Goal: Transaction & Acquisition: Book appointment/travel/reservation

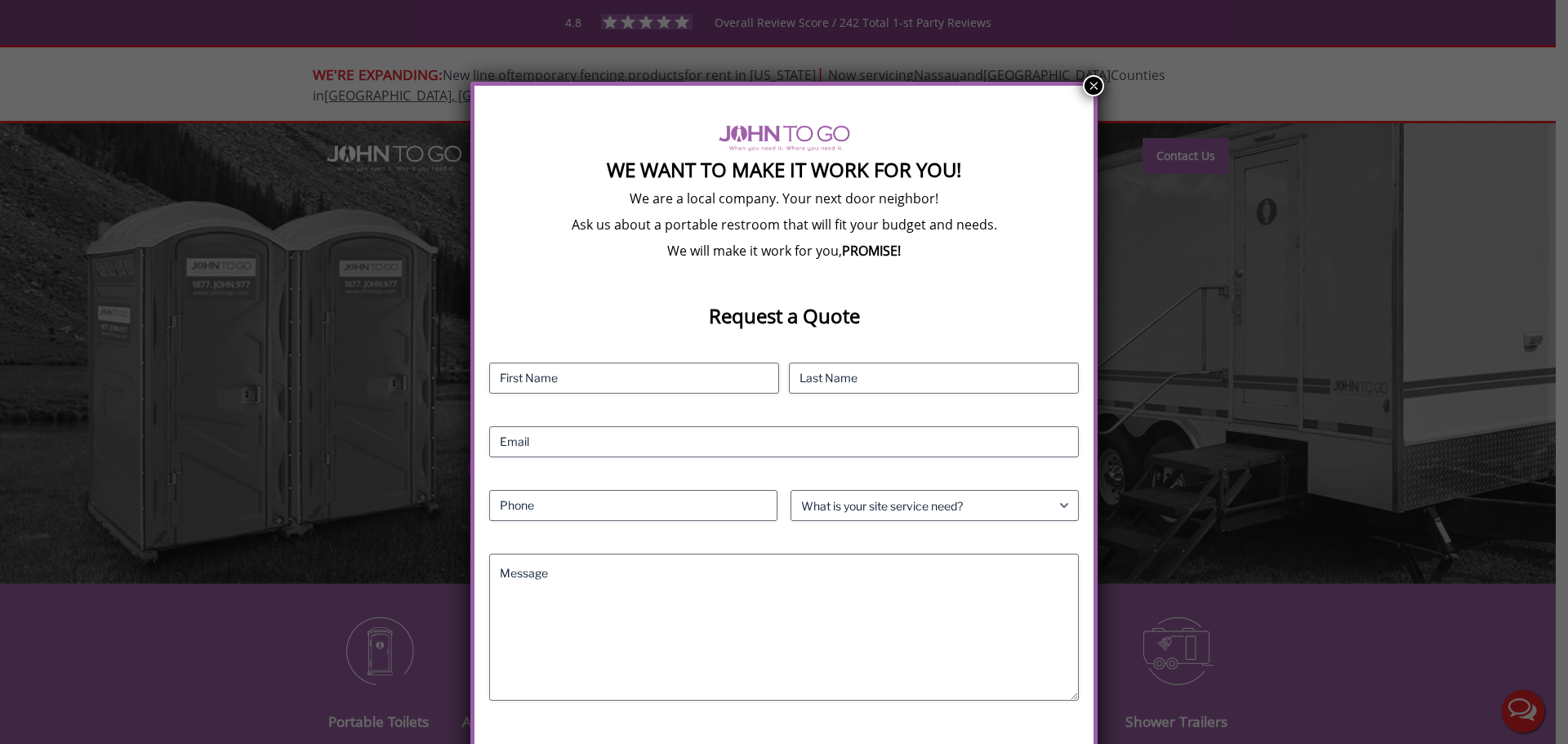
click at [1093, 86] on button "×" at bounding box center [1094, 85] width 21 height 21
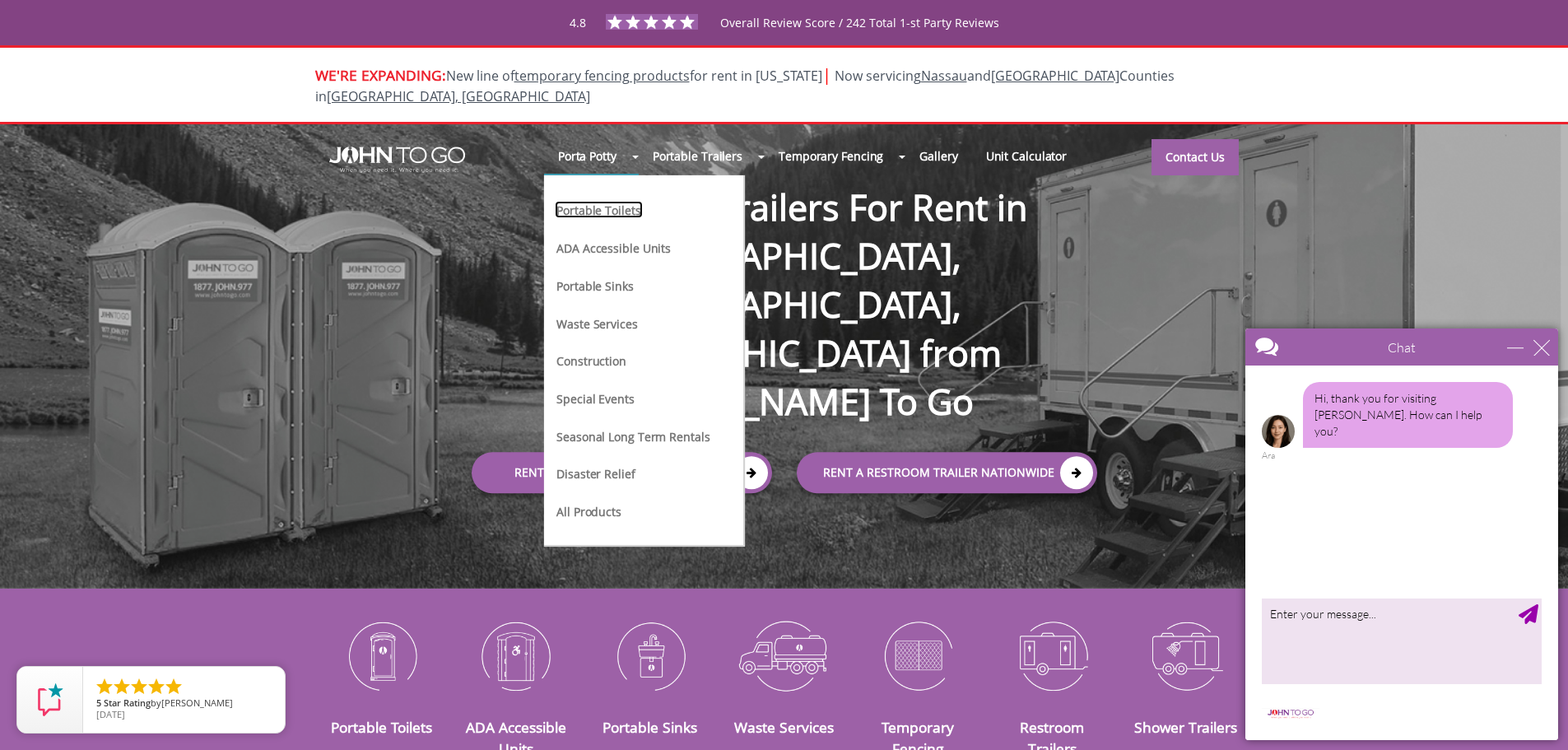
click at [598, 201] on link "Portable Toilets" at bounding box center [598, 209] width 87 height 17
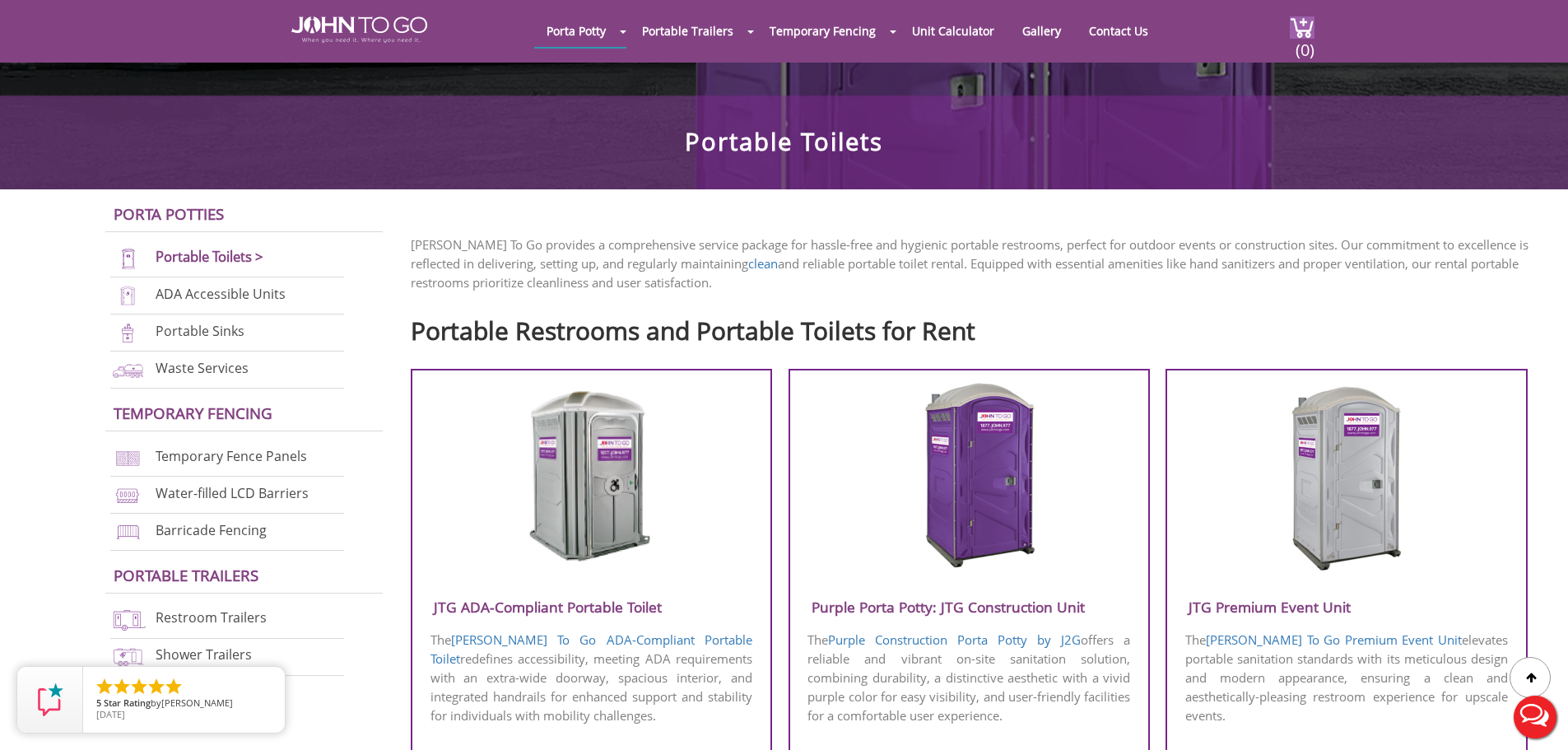
scroll to position [576, 0]
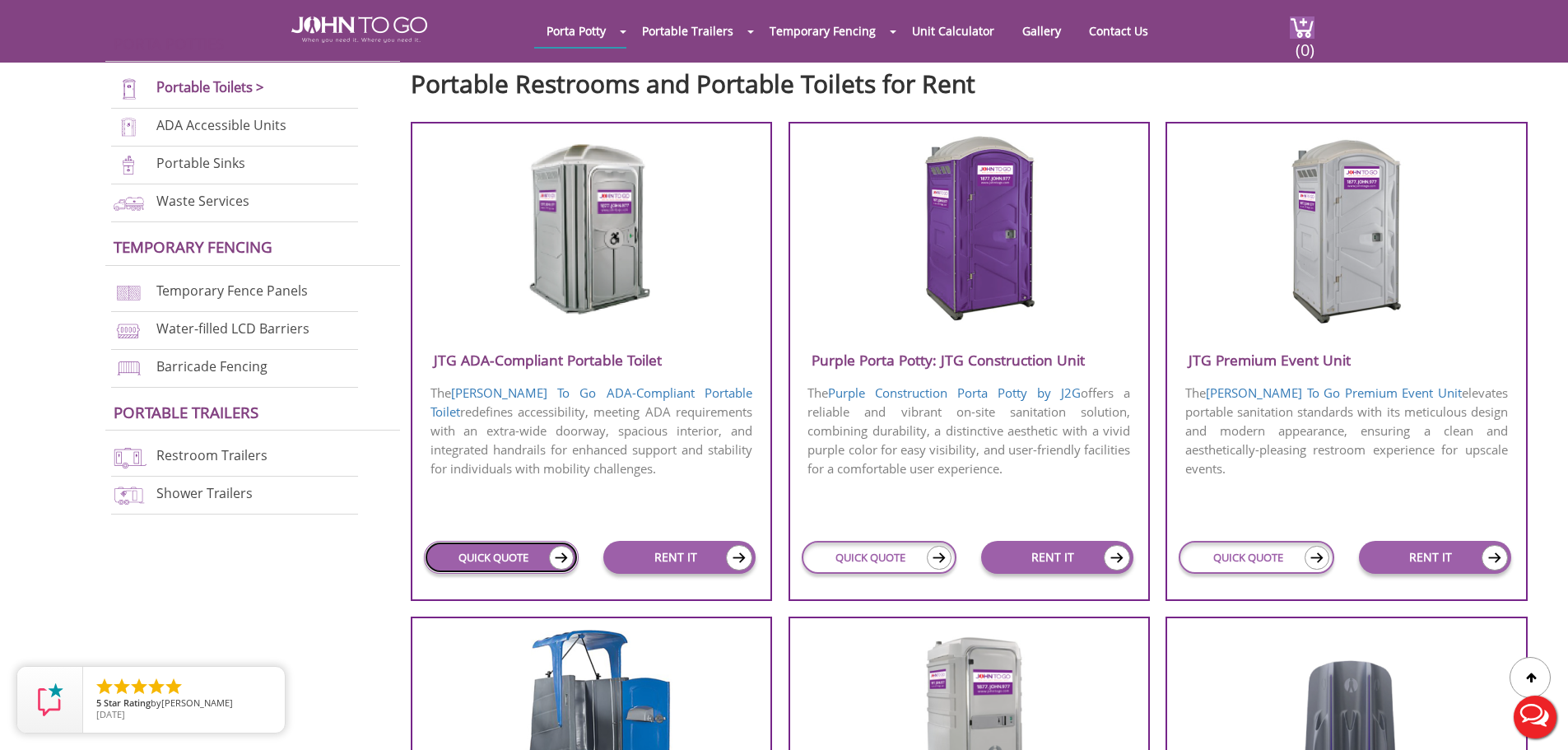
click at [562, 564] on img at bounding box center [561, 558] width 25 height 24
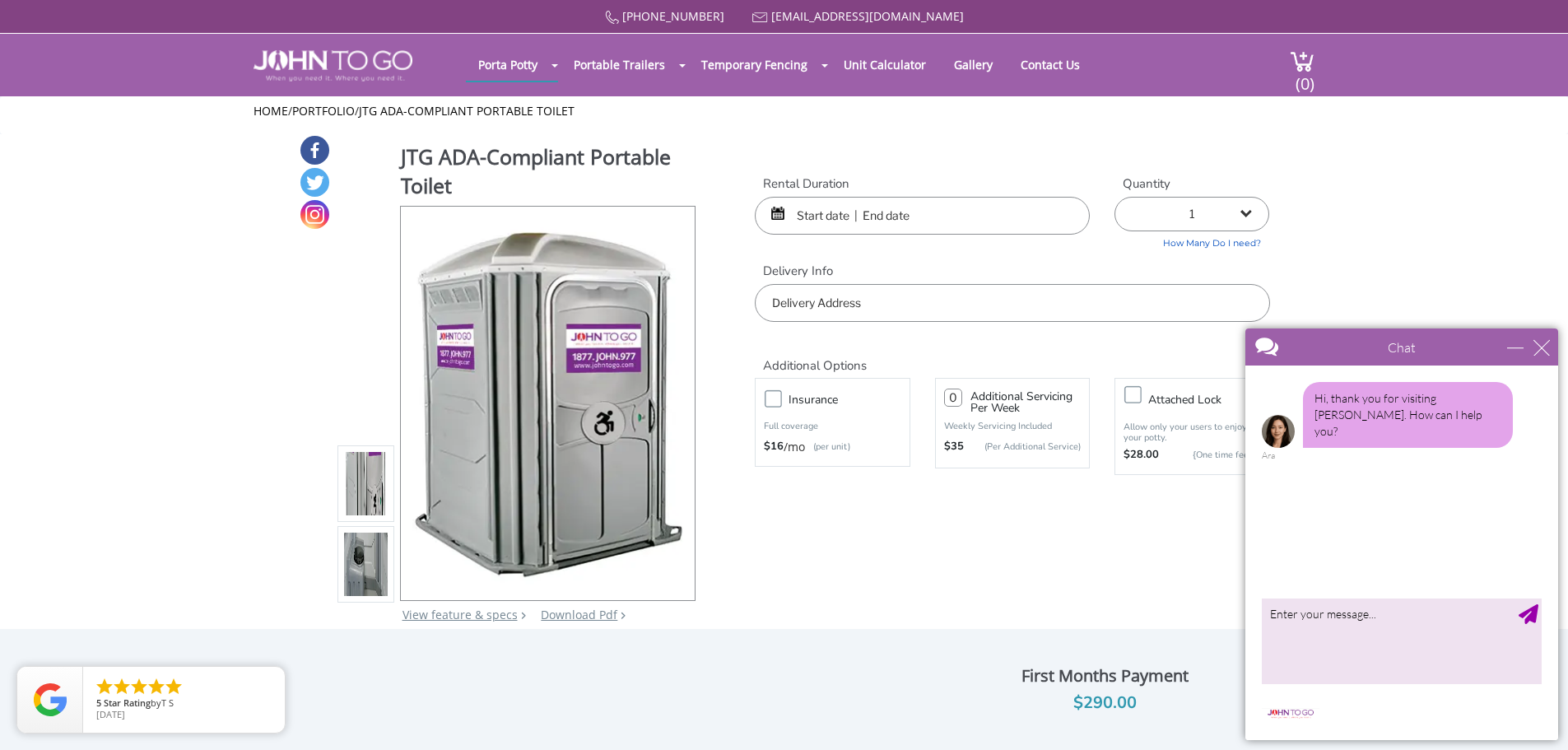
click at [1552, 348] on div "Chat" at bounding box center [1401, 346] width 313 height 37
click at [1551, 347] on div "Chat" at bounding box center [1401, 346] width 313 height 37
click at [1539, 344] on div "close" at bounding box center [1542, 347] width 16 height 16
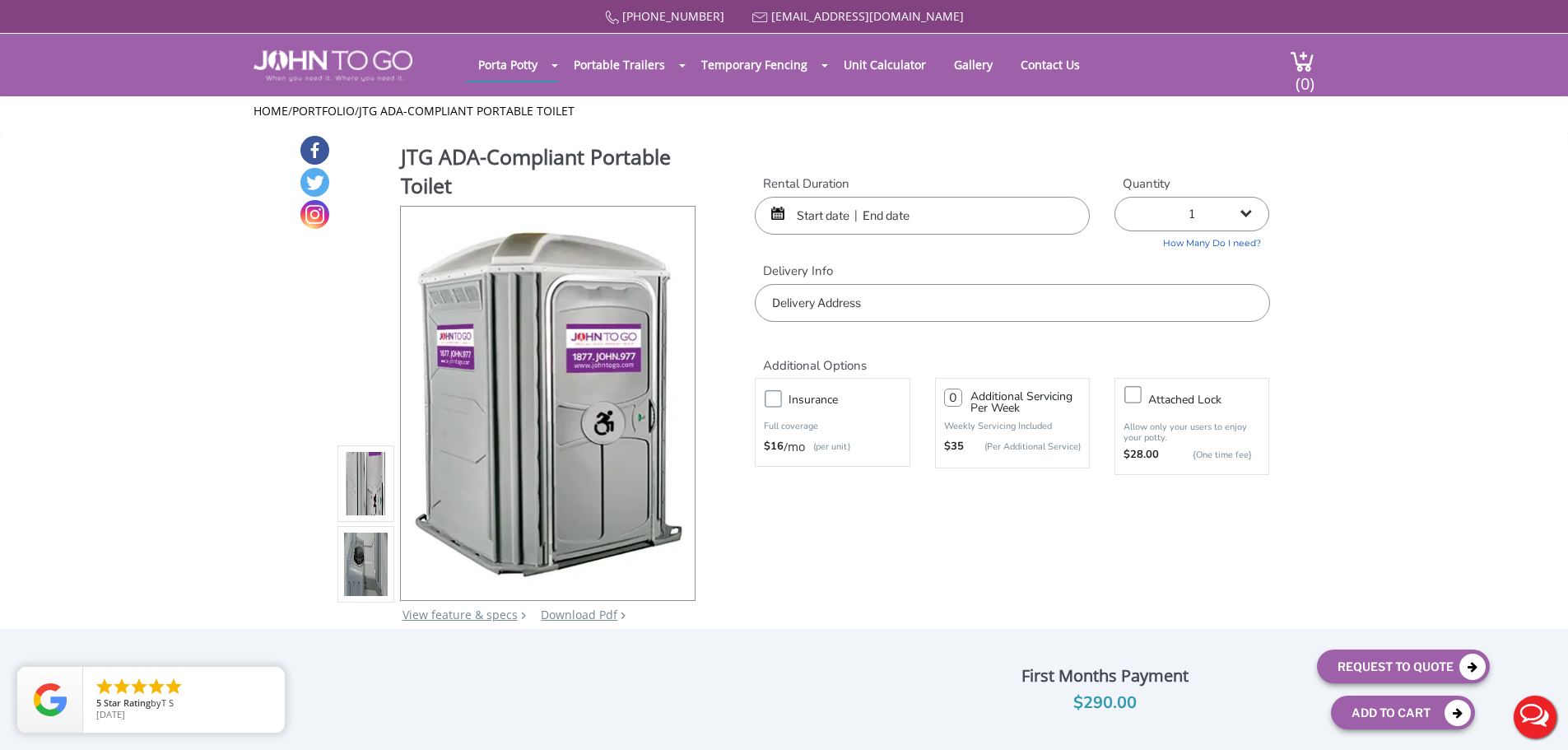
click at [374, 483] on img at bounding box center [366, 484] width 44 height 388
click at [370, 550] on img at bounding box center [366, 564] width 44 height 388
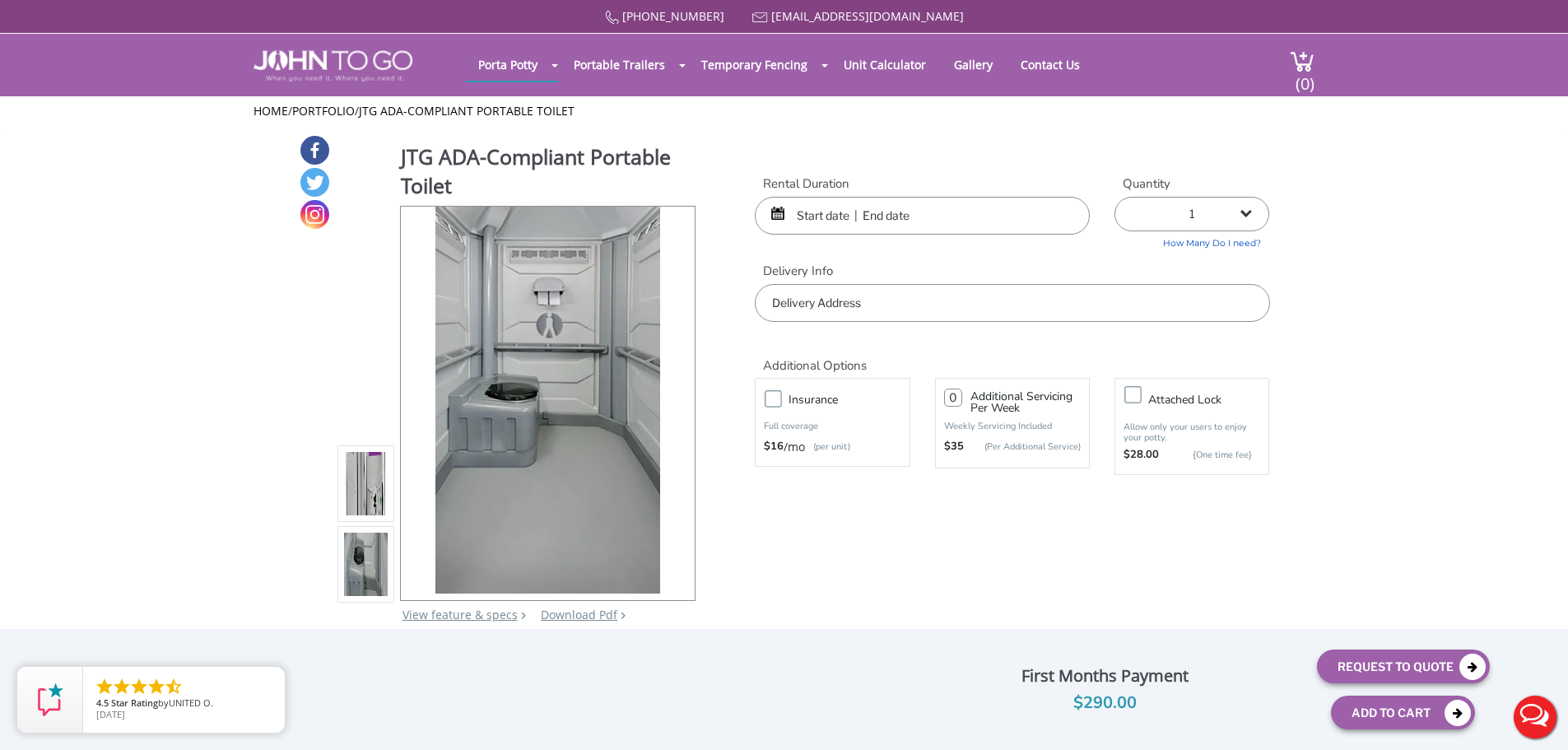
click at [367, 503] on img at bounding box center [366, 484] width 44 height 388
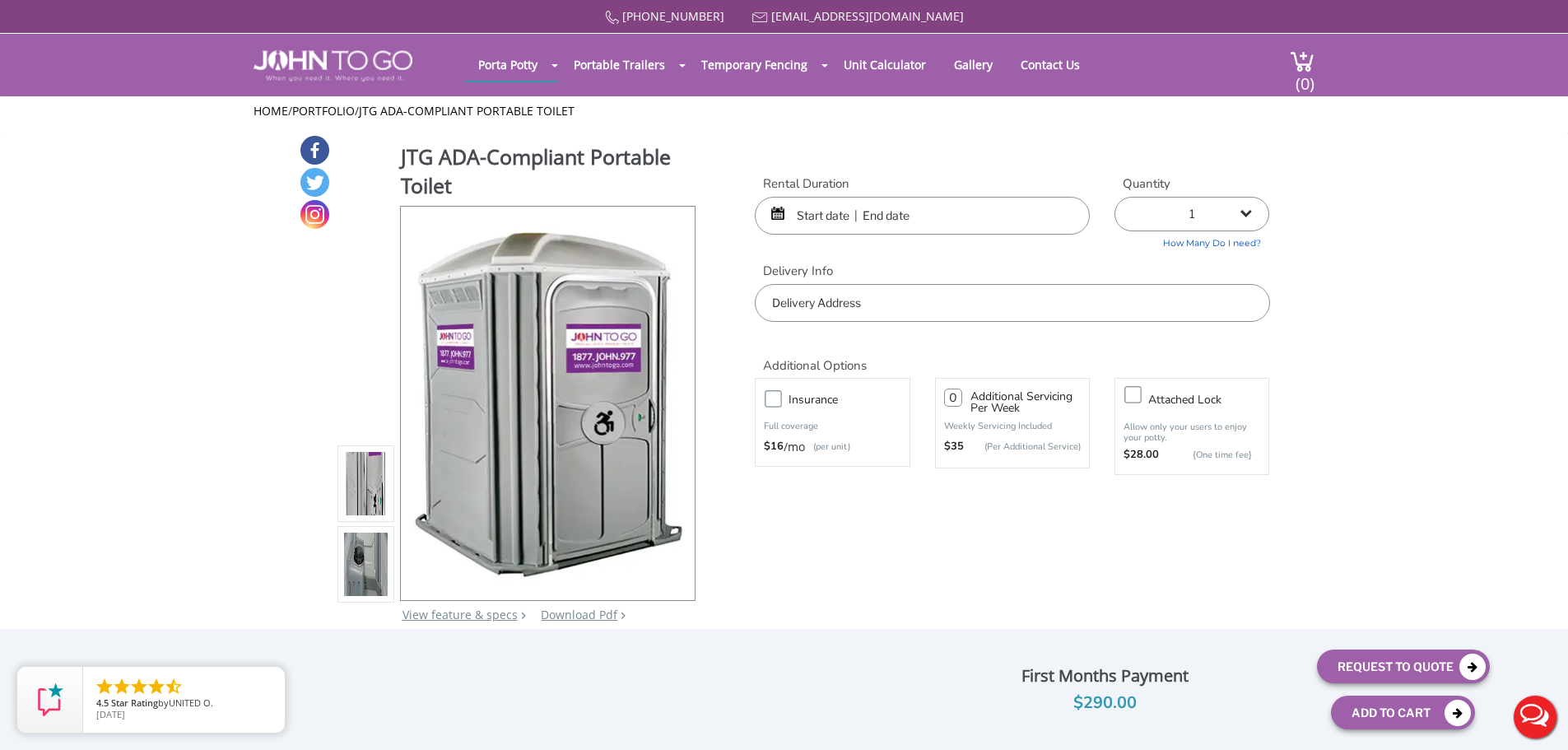
click at [929, 225] on input "text" at bounding box center [922, 216] width 335 height 38
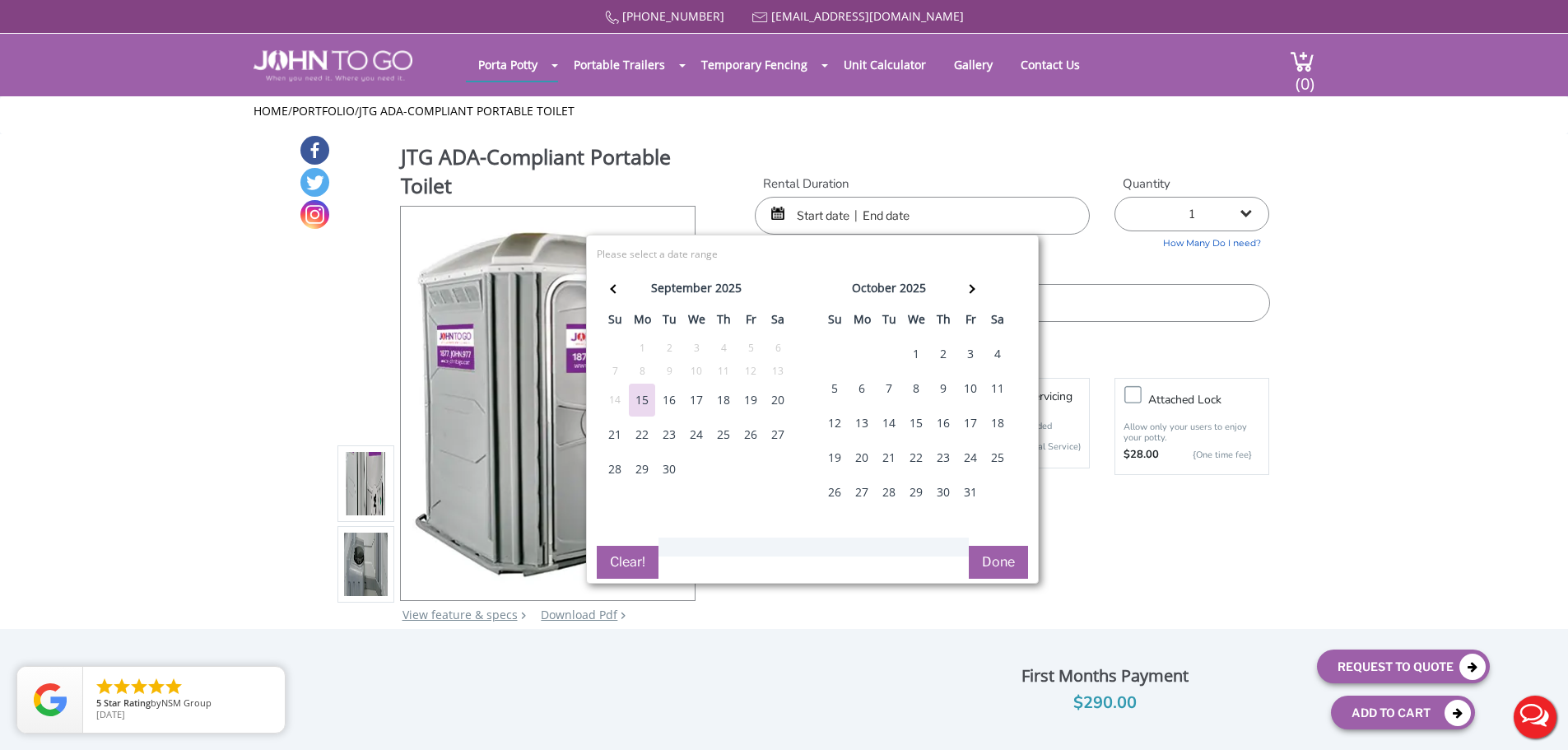
click at [965, 351] on div "3" at bounding box center [970, 353] width 26 height 33
click at [866, 389] on div "6" at bounding box center [862, 388] width 26 height 33
type input "10/03/2025 to 10/06/2025"
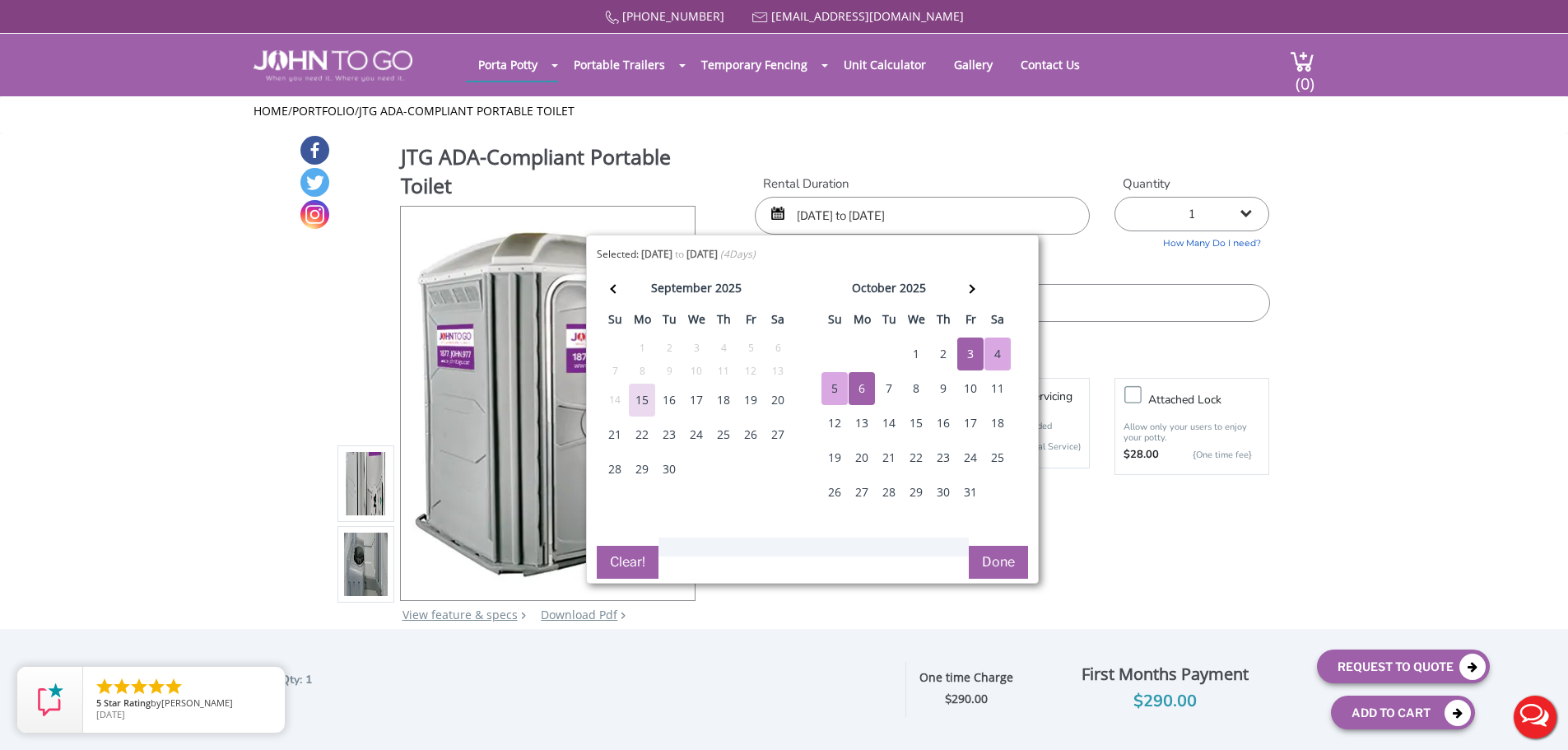
click at [1133, 308] on input "text" at bounding box center [1012, 303] width 514 height 38
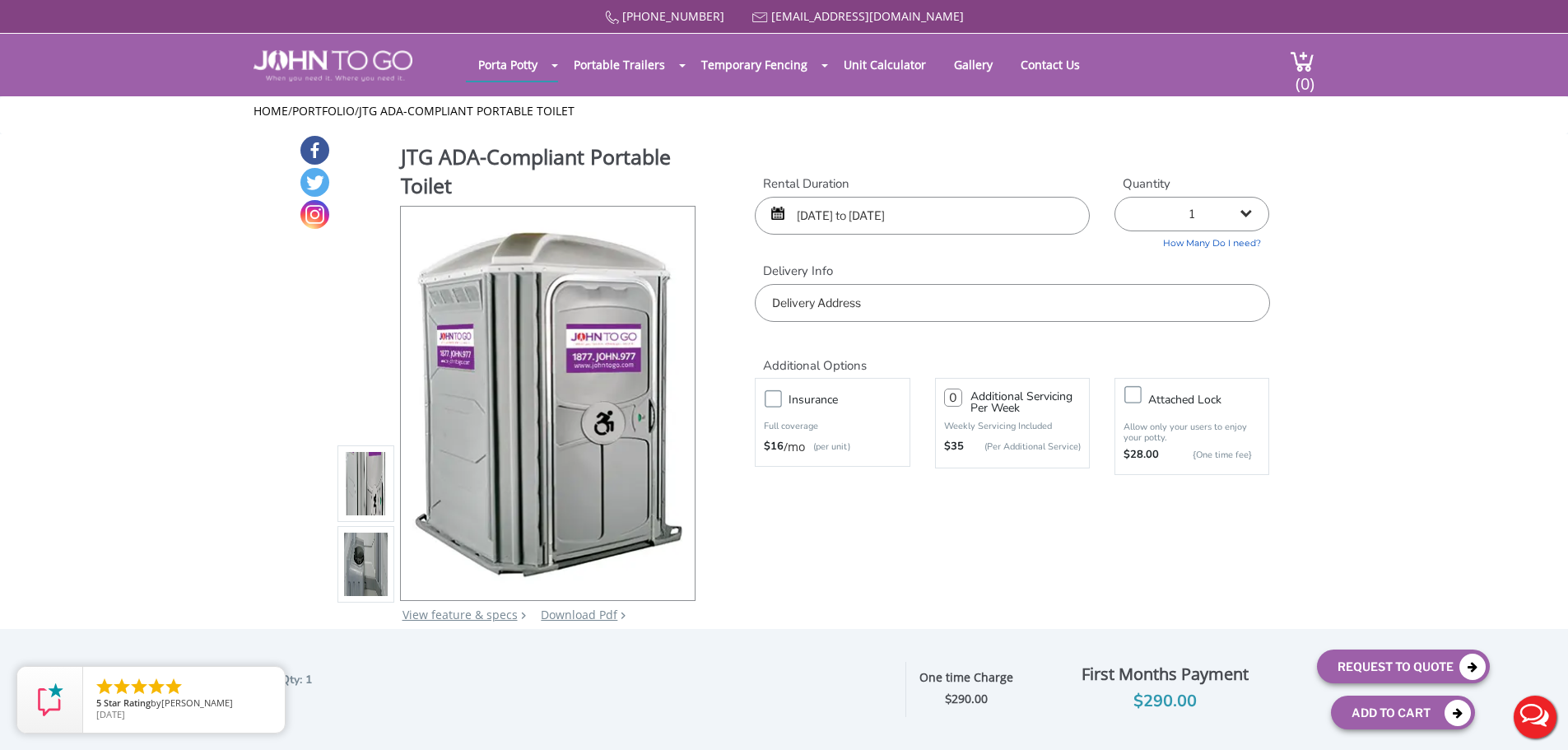
click at [868, 311] on input "text" at bounding box center [1012, 303] width 514 height 38
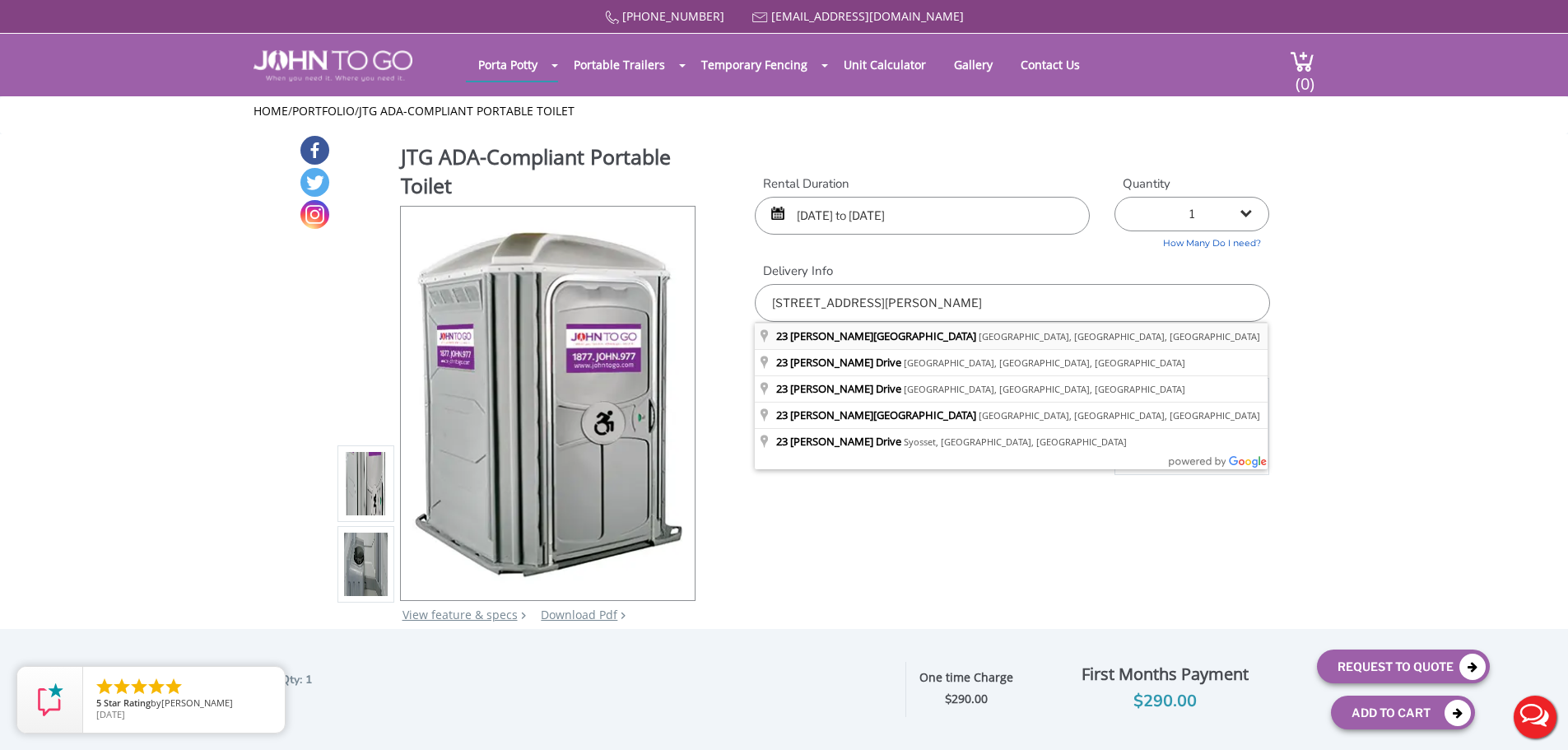
type input "23 Morris Road, Spring Valley, NY, USA"
